Goal: Navigation & Orientation: Find specific page/section

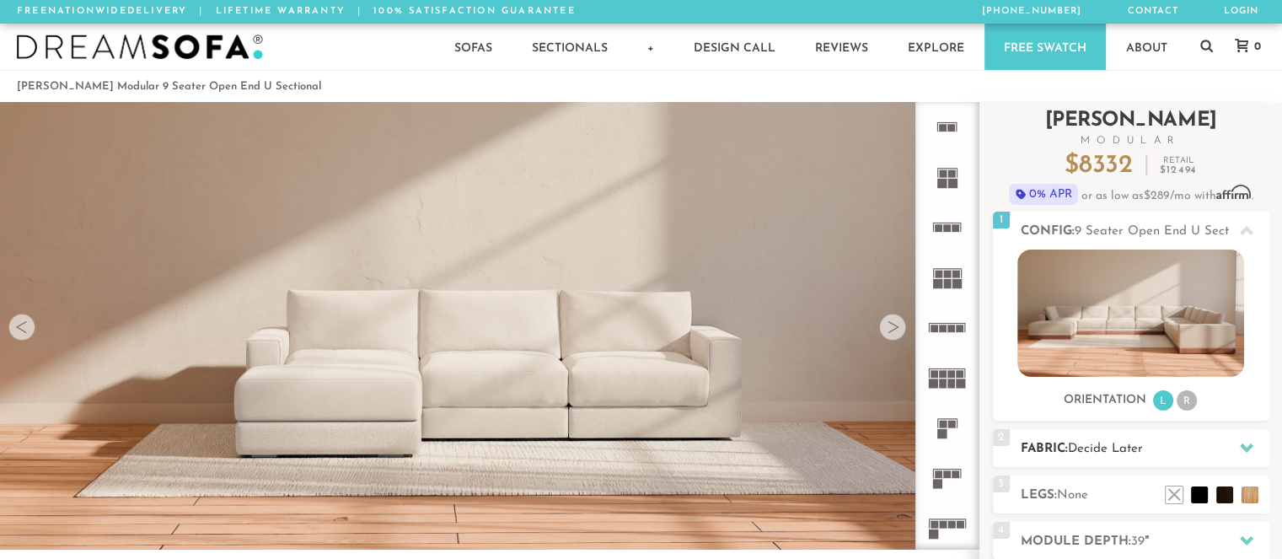
click at [1240, 449] on icon at bounding box center [1246, 447] width 13 height 13
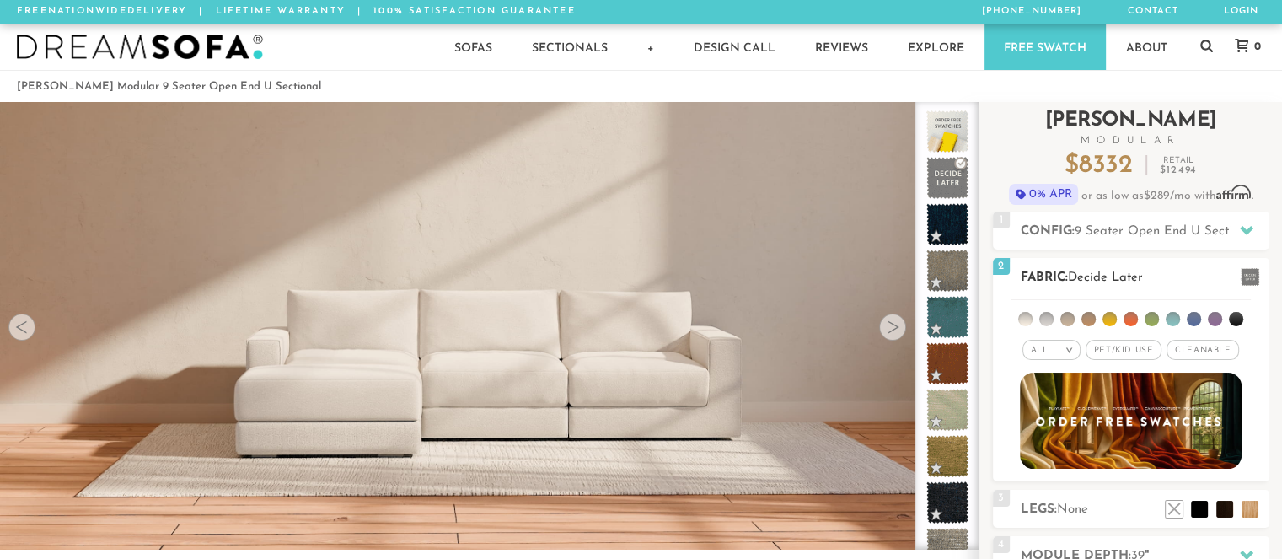
click at [1252, 278] on span at bounding box center [1250, 277] width 19 height 18
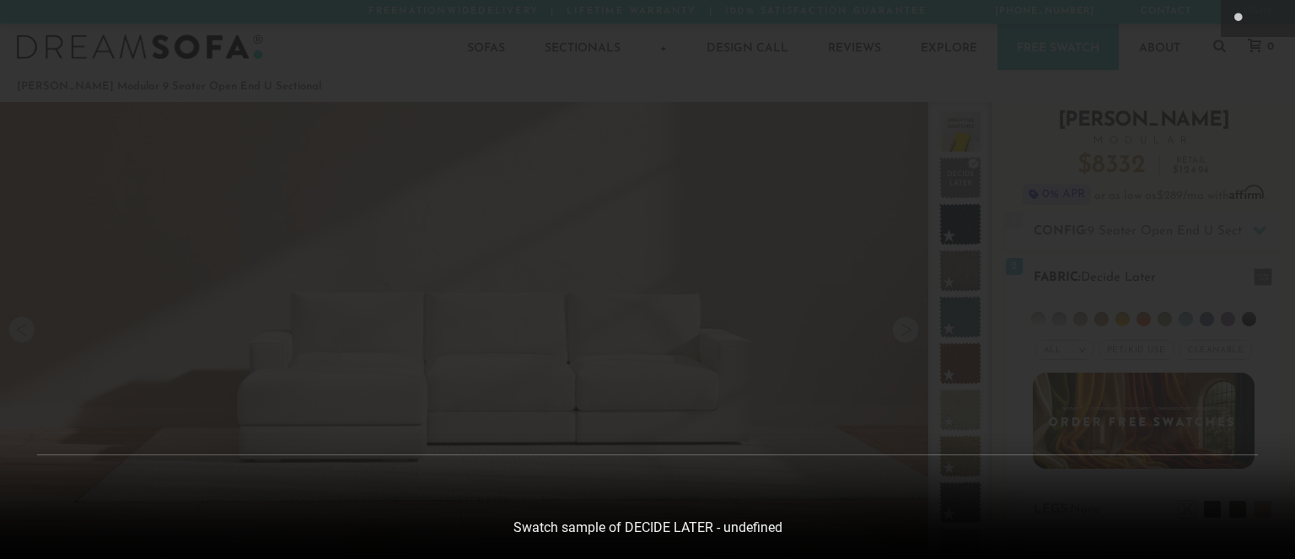
scroll to position [18777, 1281]
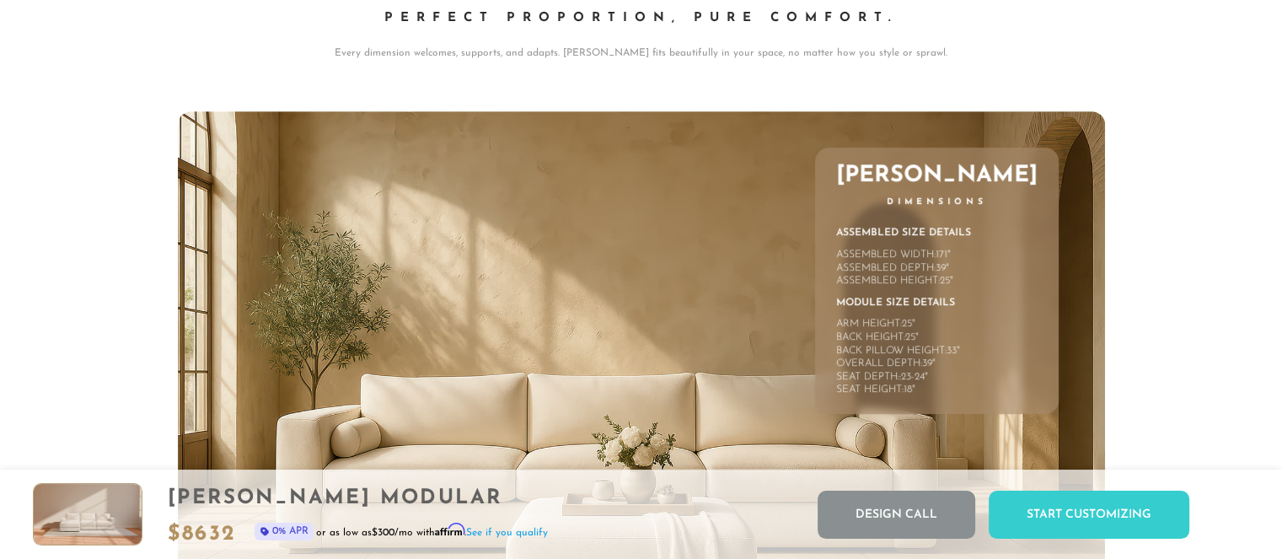
scroll to position [7424, 0]
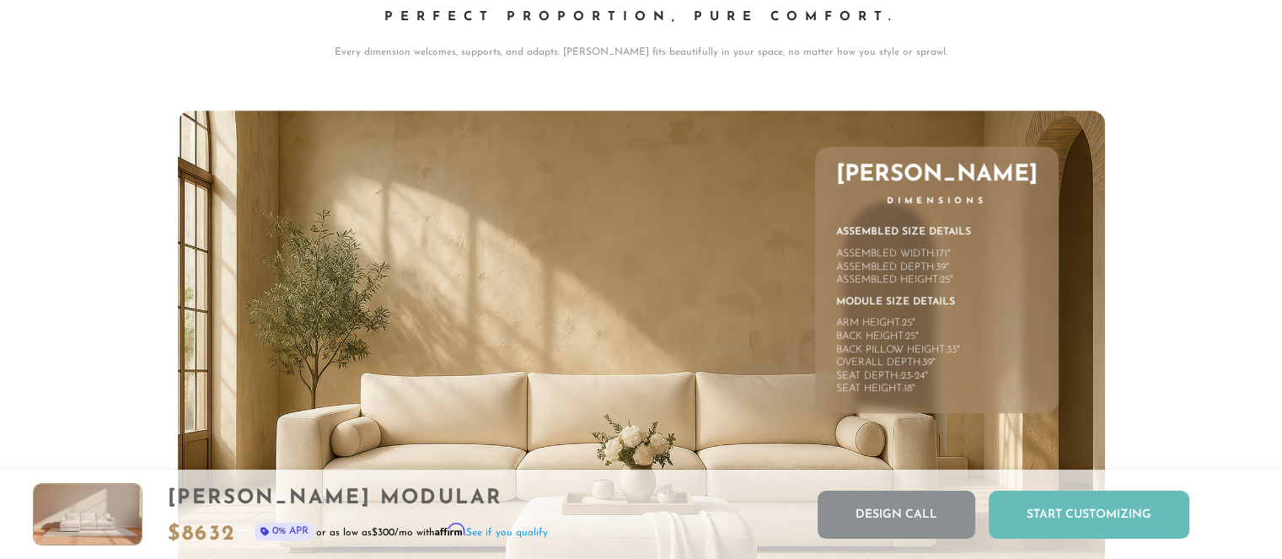
click at [1123, 516] on div "Start Customizing" at bounding box center [1089, 515] width 201 height 48
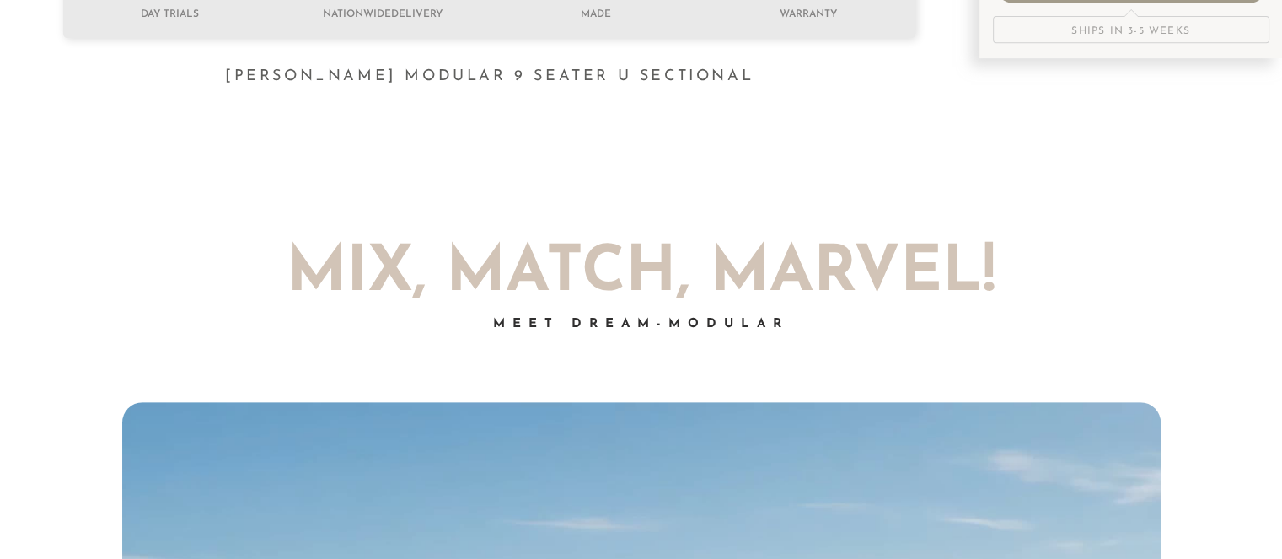
scroll to position [0, 0]
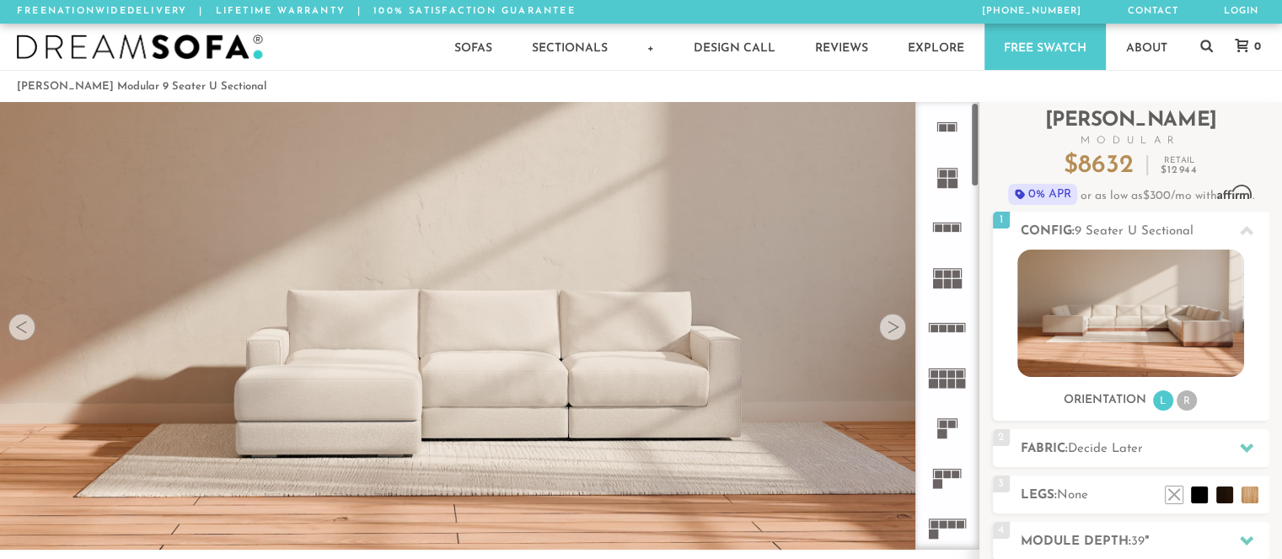
click at [948, 380] on rect at bounding box center [952, 382] width 8 height 9
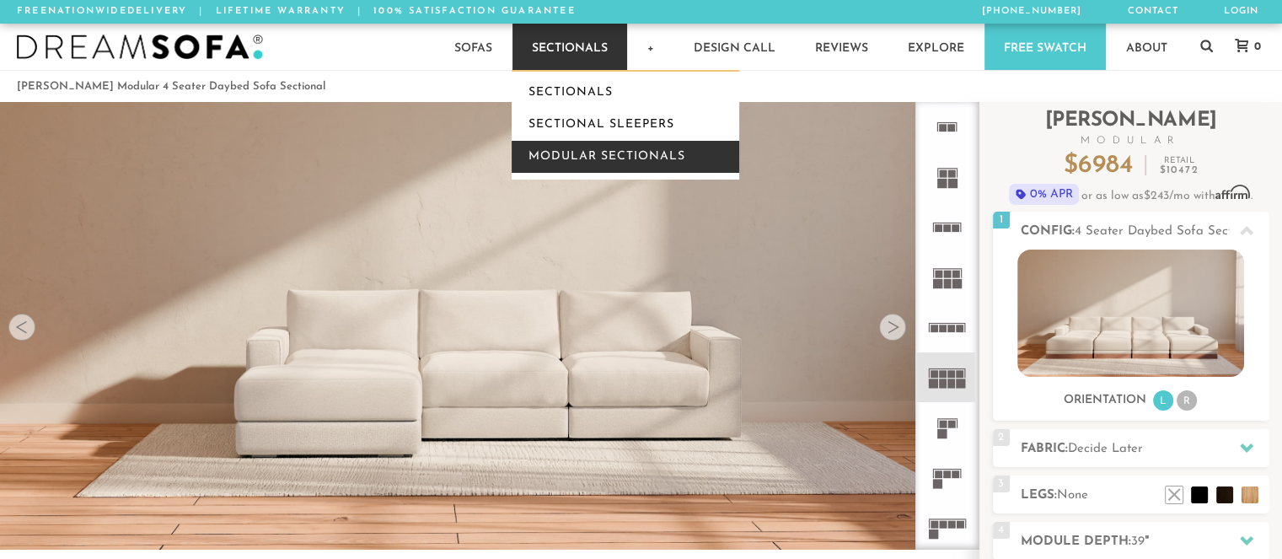
click at [658, 157] on link "Modular Sectionals" at bounding box center [626, 157] width 228 height 32
